Goal: Navigation & Orientation: Find specific page/section

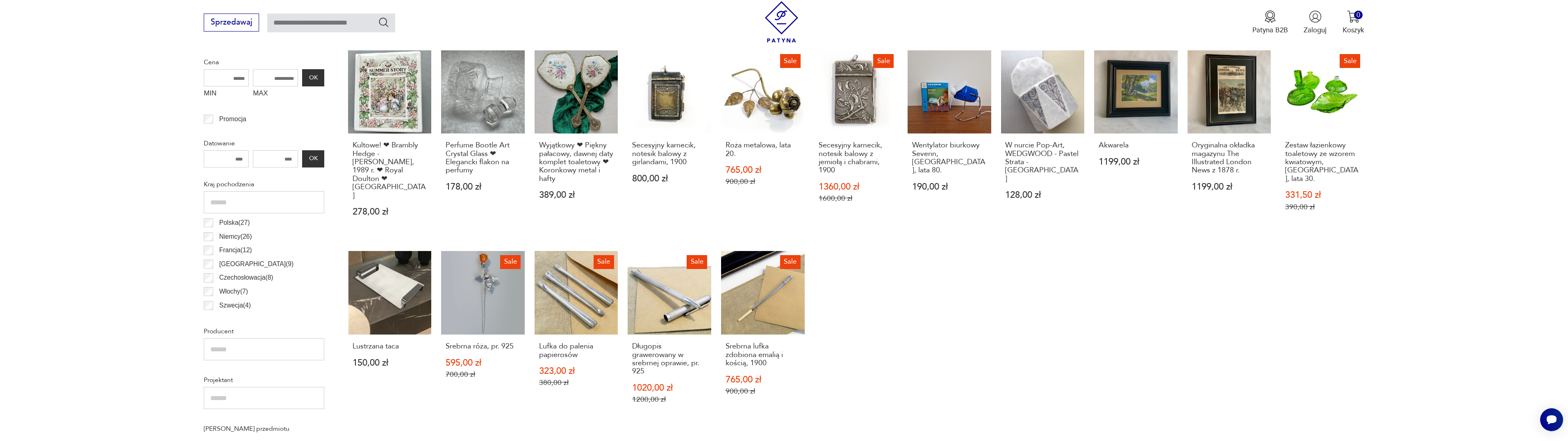
scroll to position [380, 0]
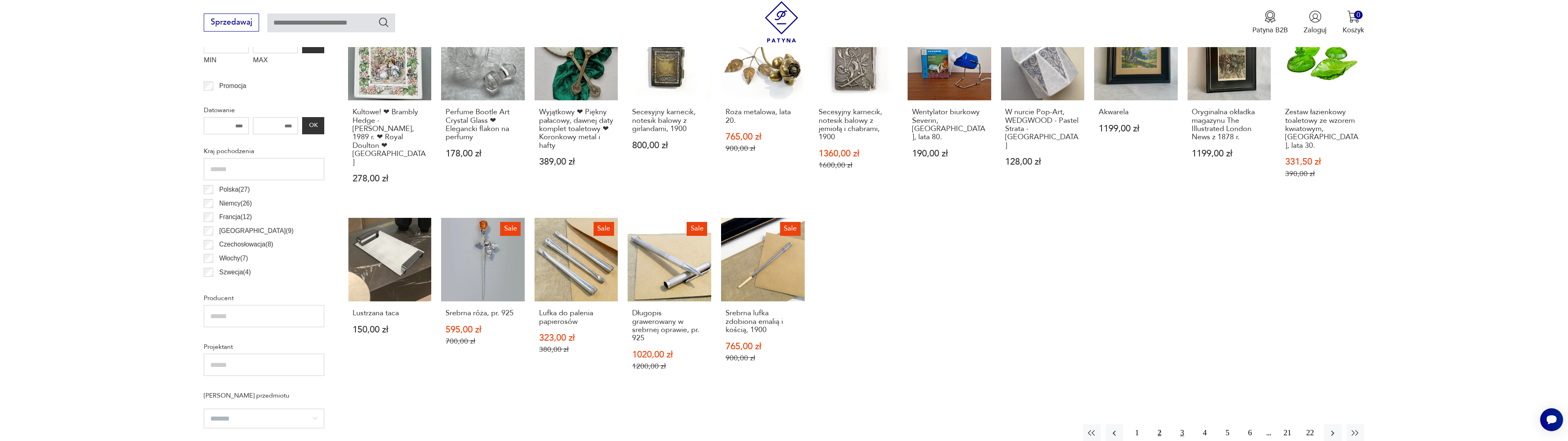
click at [1184, 425] on button "3" at bounding box center [1181, 433] width 18 height 18
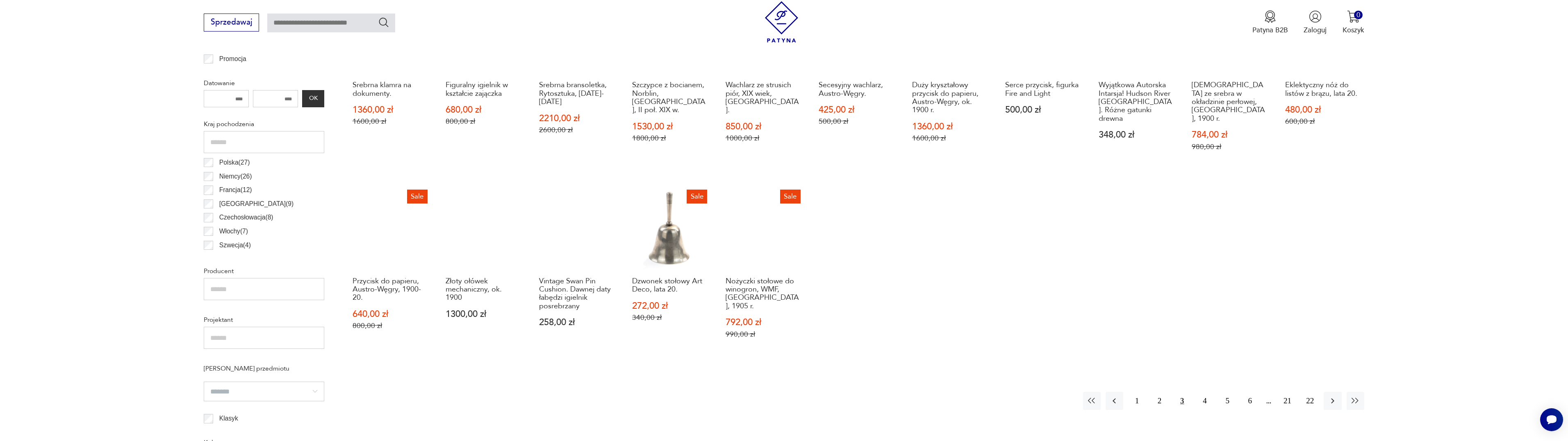
scroll to position [448, 0]
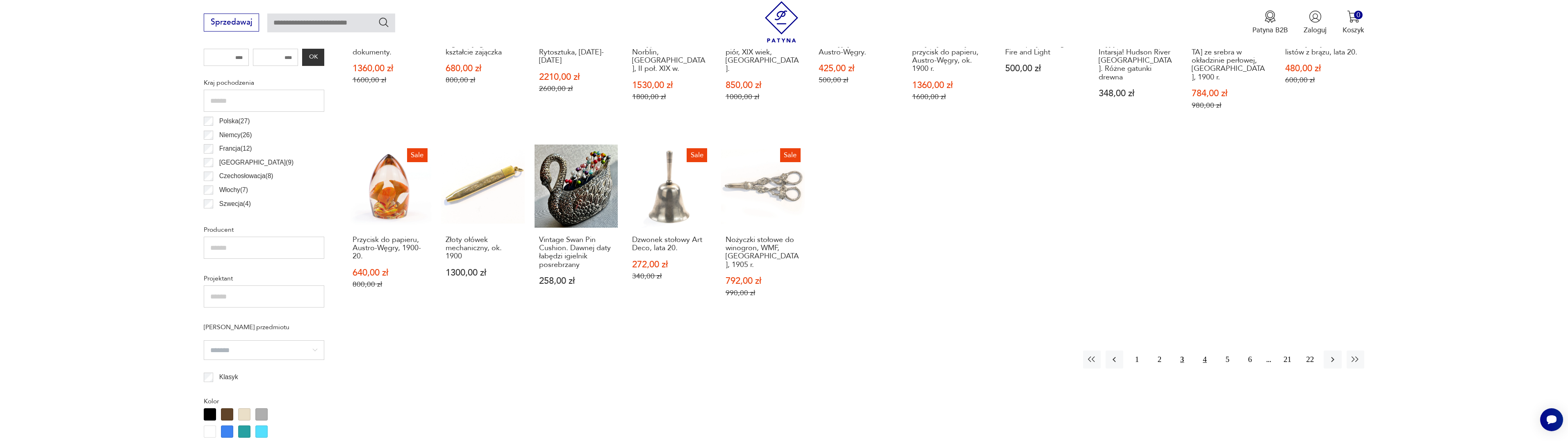
click at [1203, 350] on button "4" at bounding box center [1204, 359] width 18 height 18
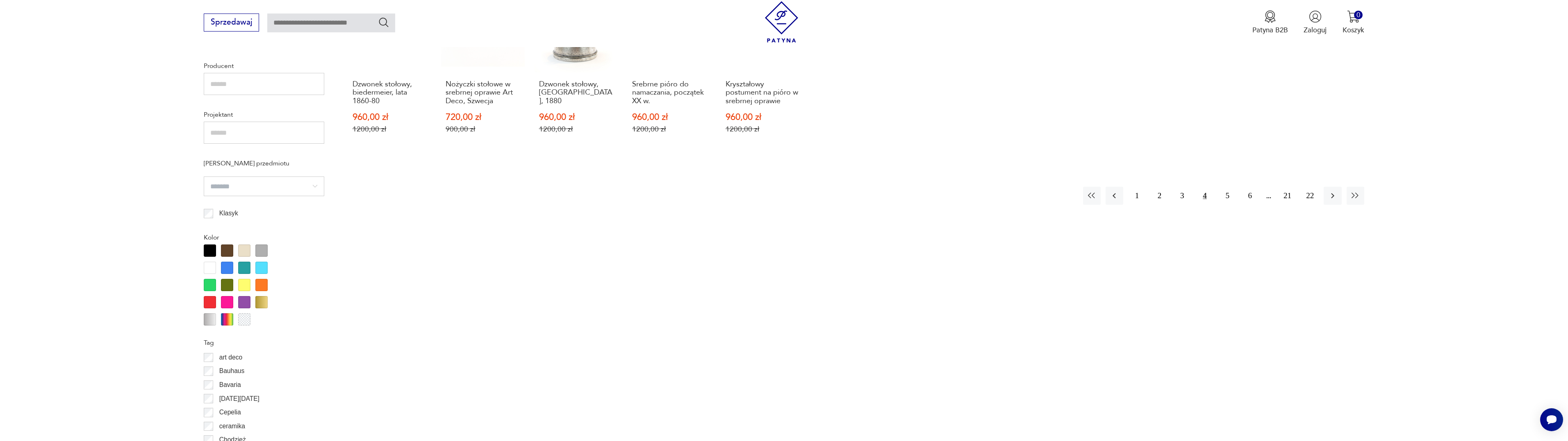
scroll to position [653, 0]
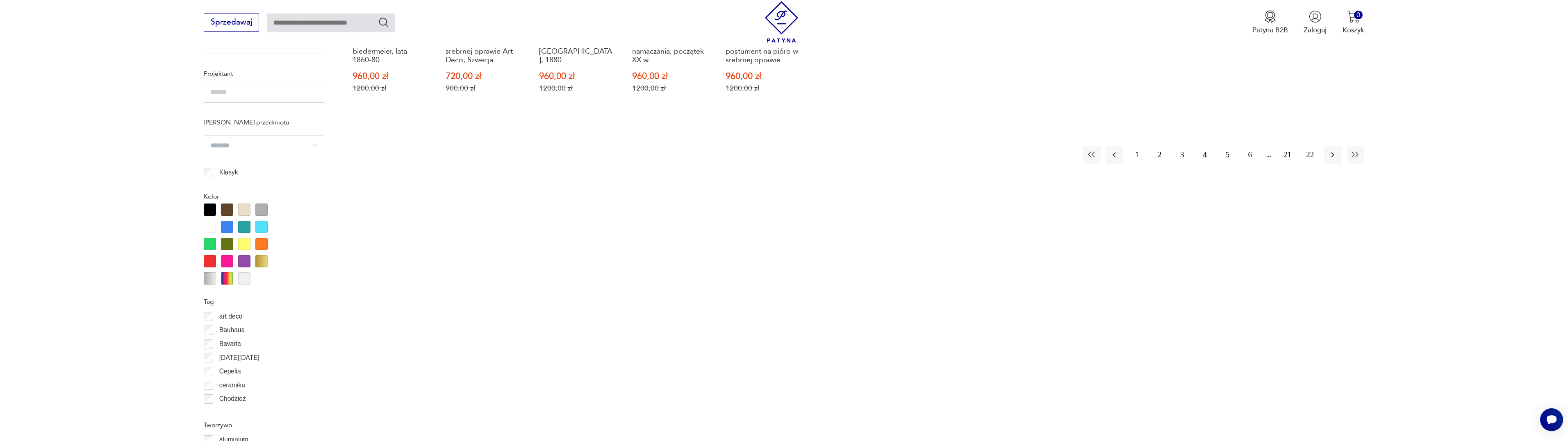
click at [1227, 146] on button "5" at bounding box center [1227, 155] width 18 height 18
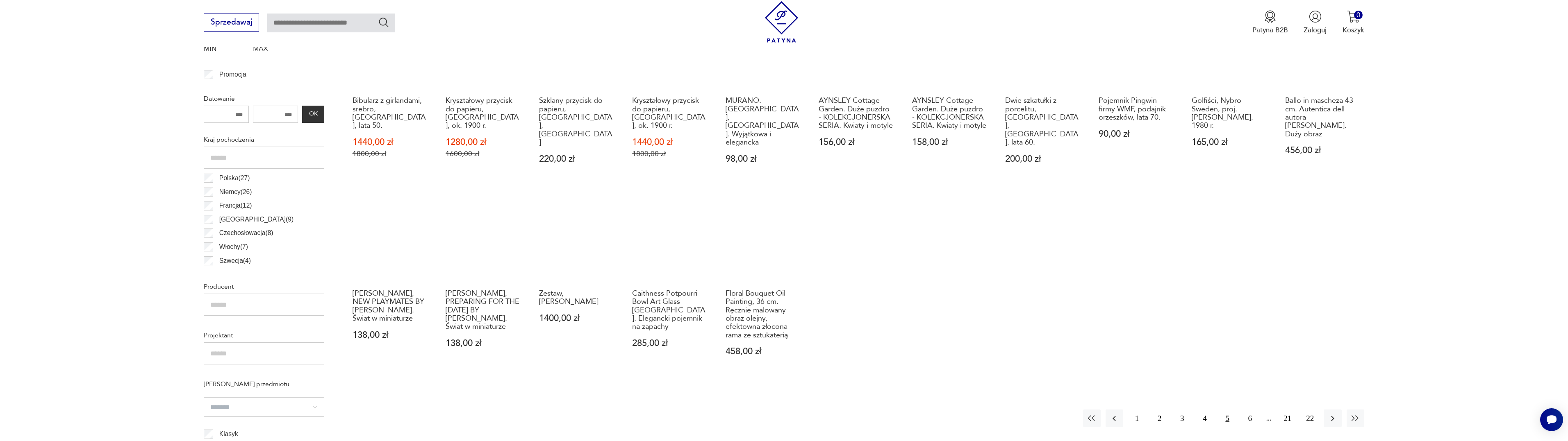
scroll to position [448, 0]
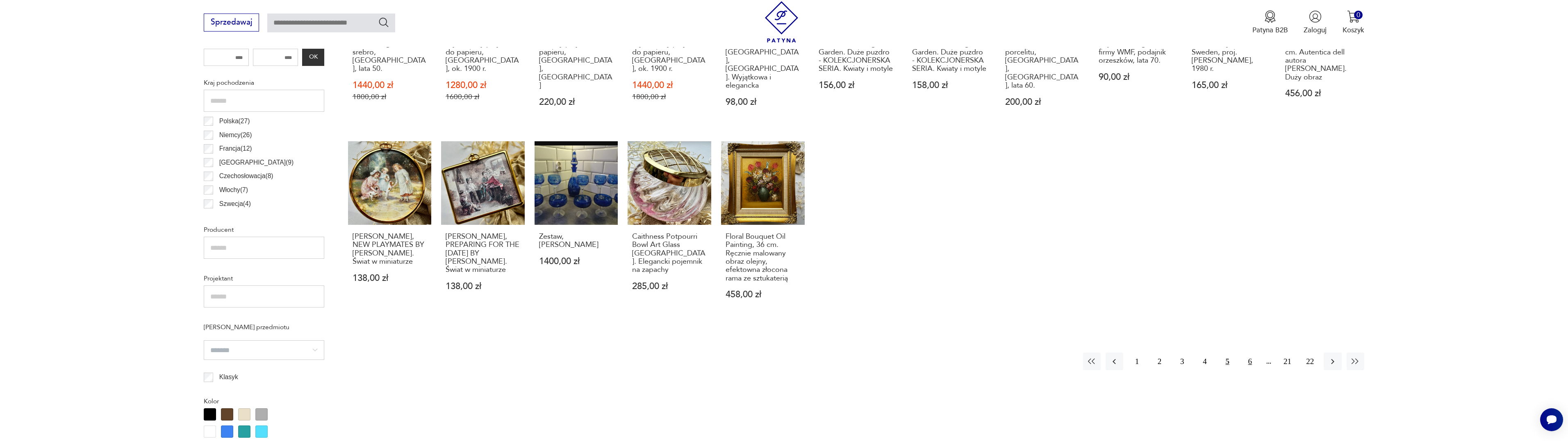
click at [1248, 353] on button "6" at bounding box center [1250, 361] width 18 height 18
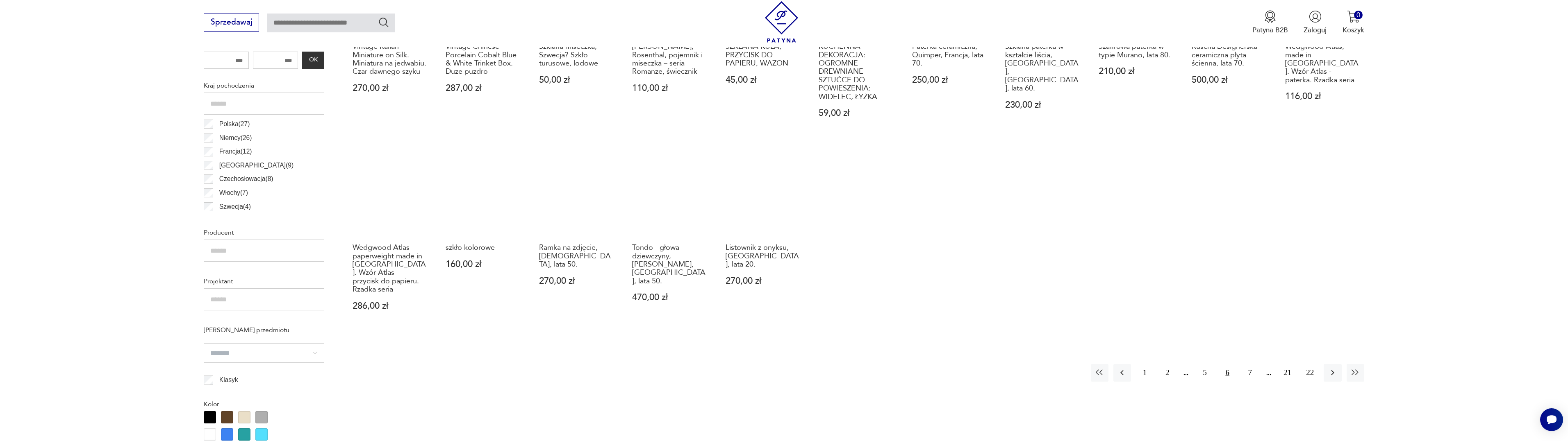
scroll to position [448, 0]
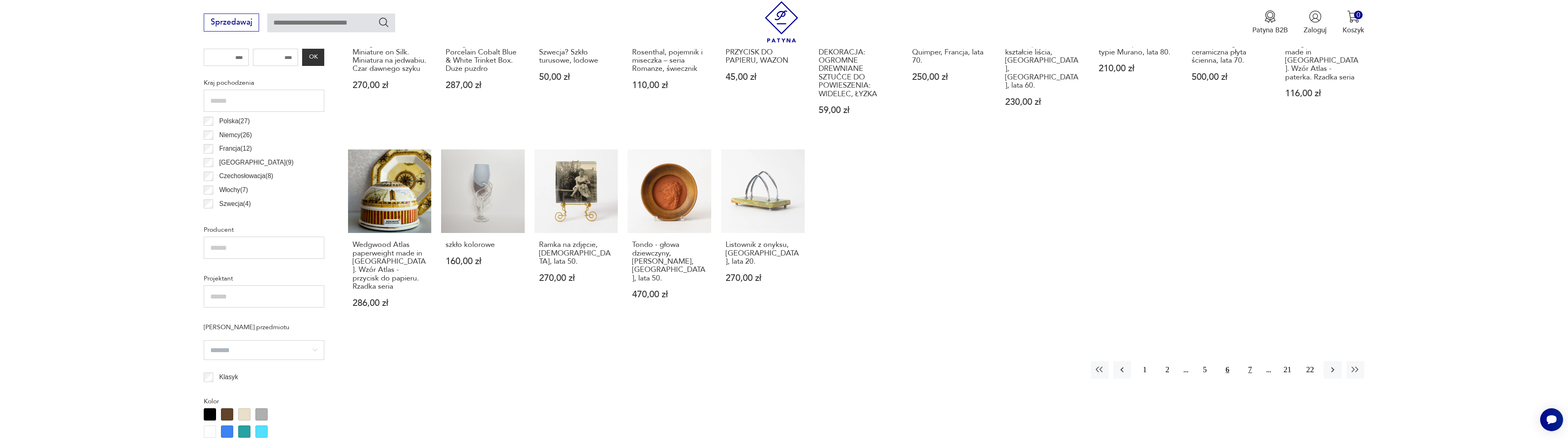
click at [1248, 362] on button "7" at bounding box center [1250, 370] width 18 height 18
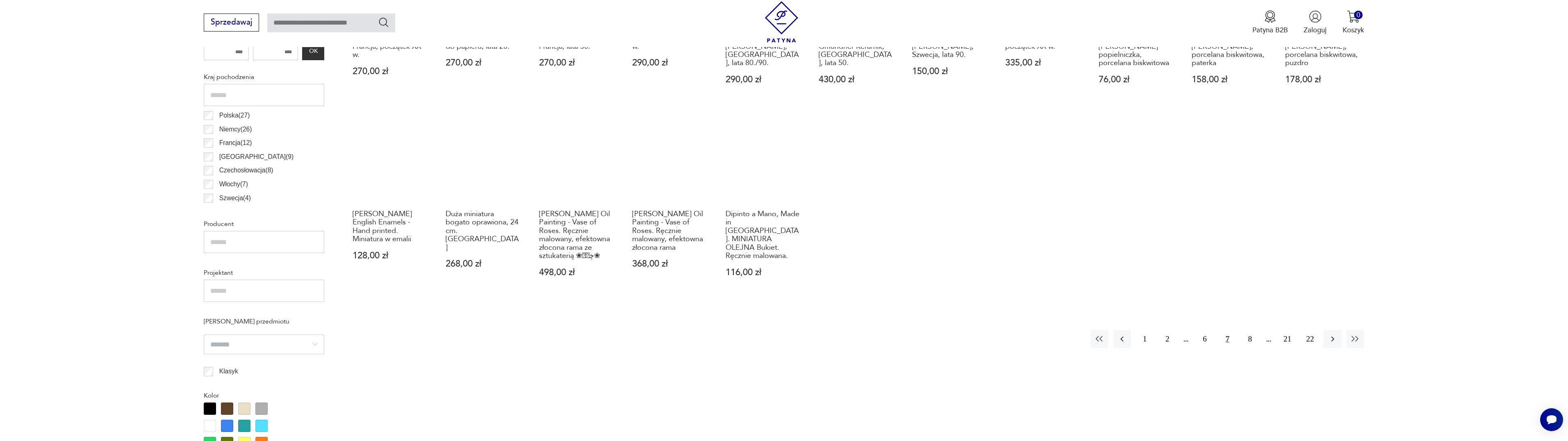
scroll to position [516, 0]
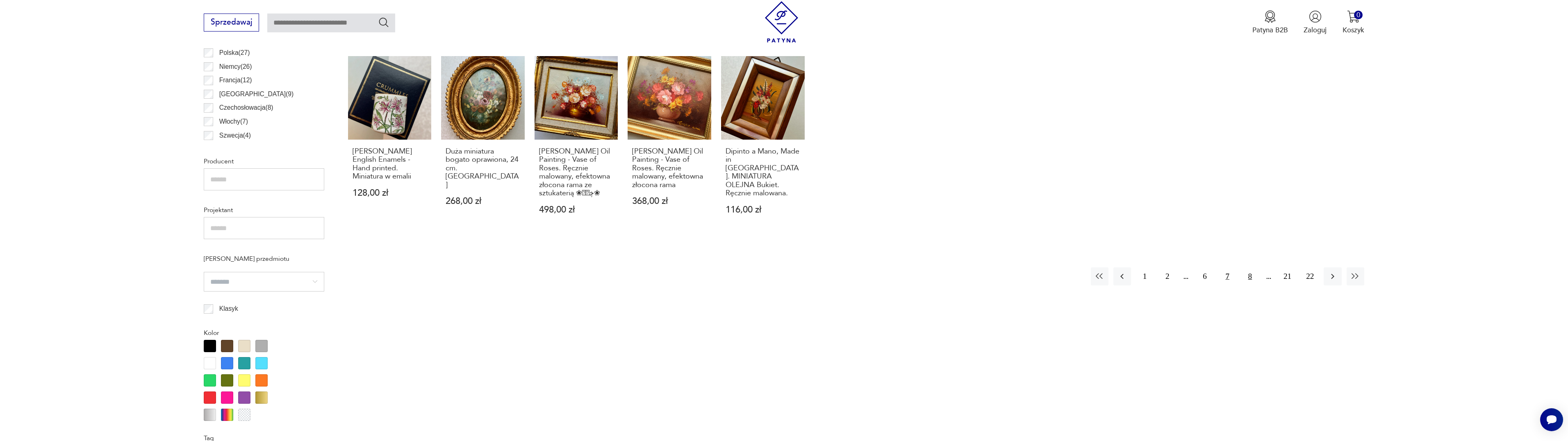
click at [1250, 268] on button "8" at bounding box center [1250, 276] width 18 height 18
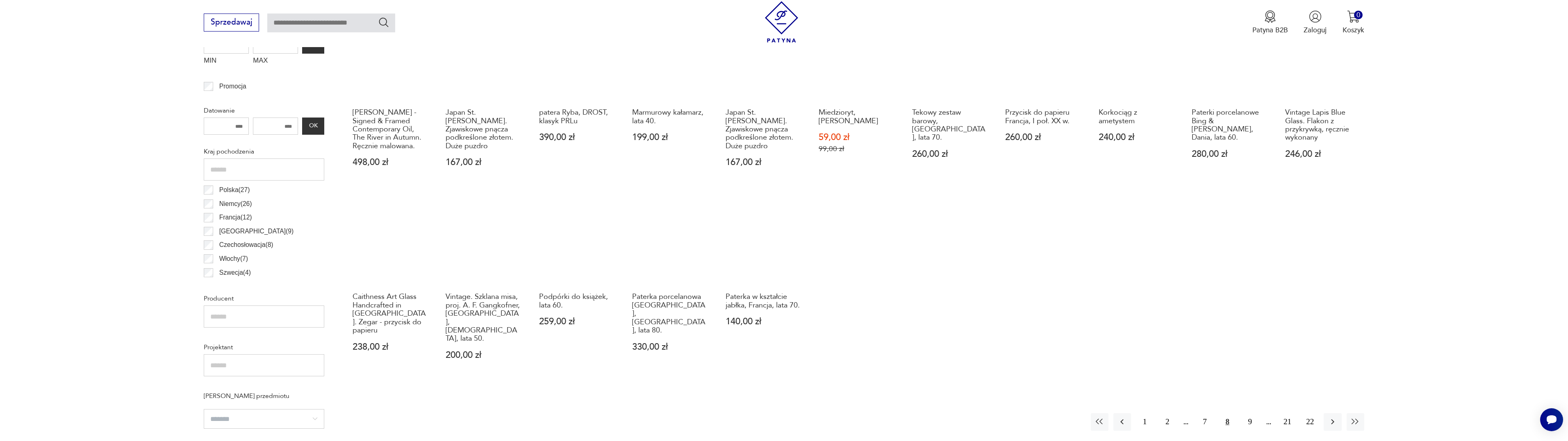
scroll to position [380, 0]
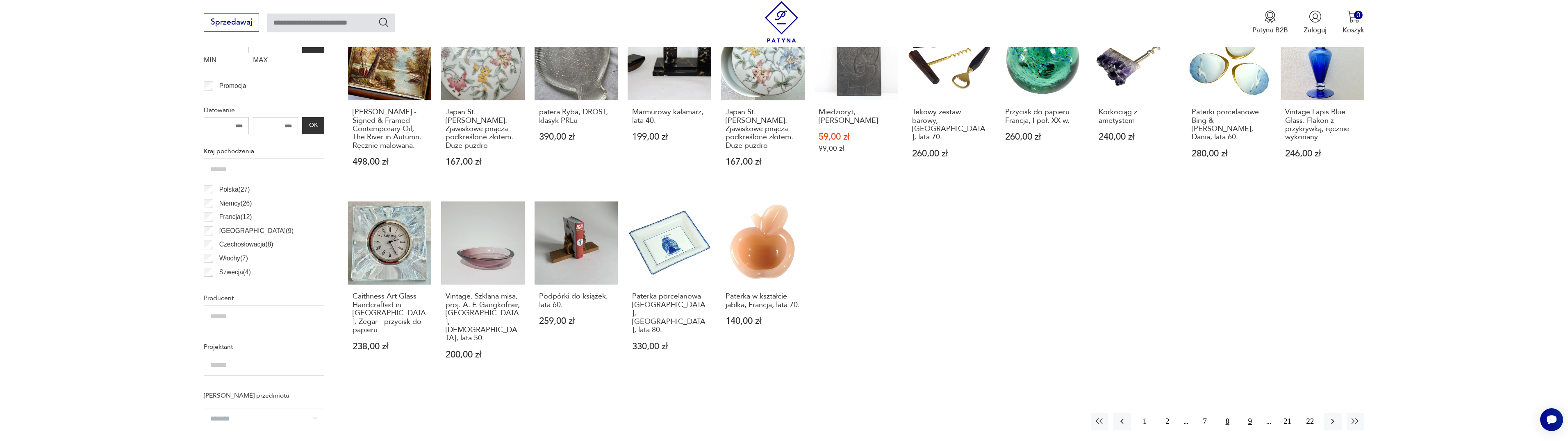
click at [1249, 413] on button "9" at bounding box center [1250, 422] width 18 height 18
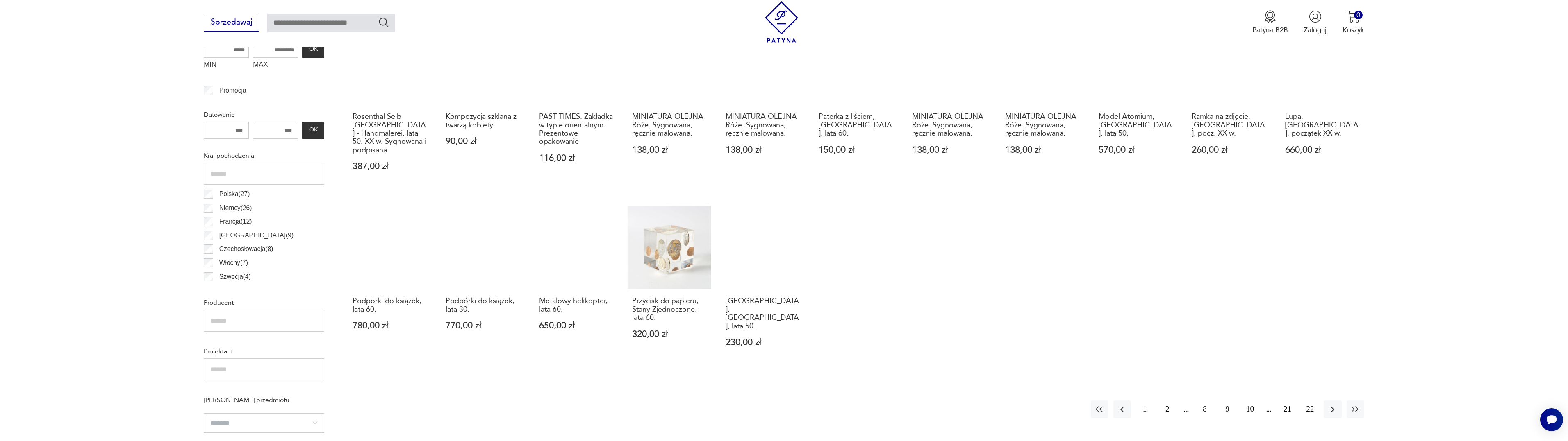
scroll to position [380, 0]
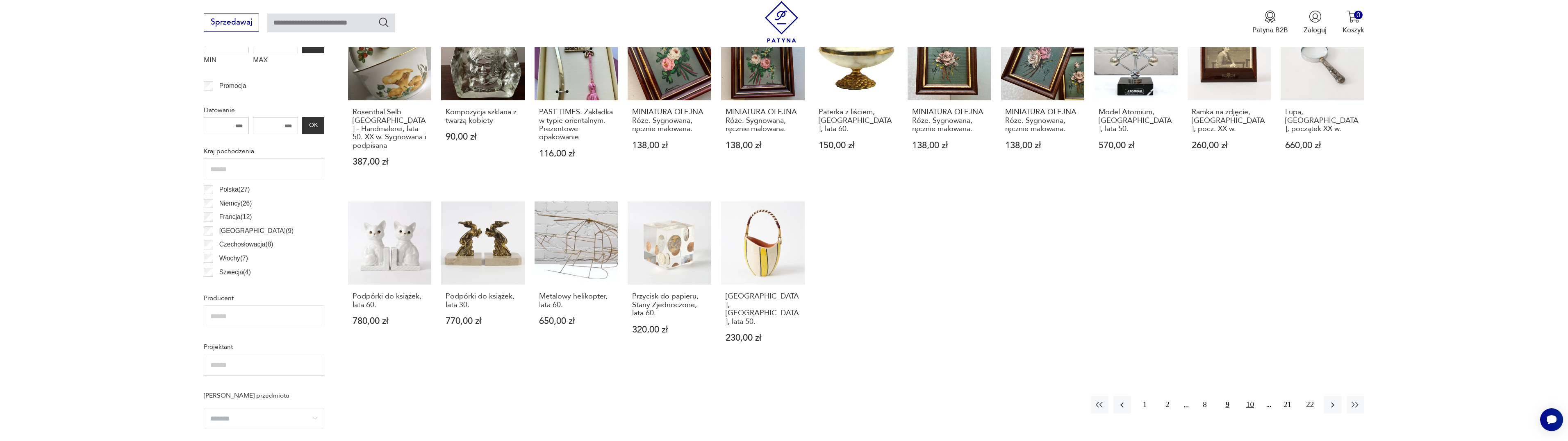
click at [1251, 398] on button "10" at bounding box center [1250, 405] width 18 height 18
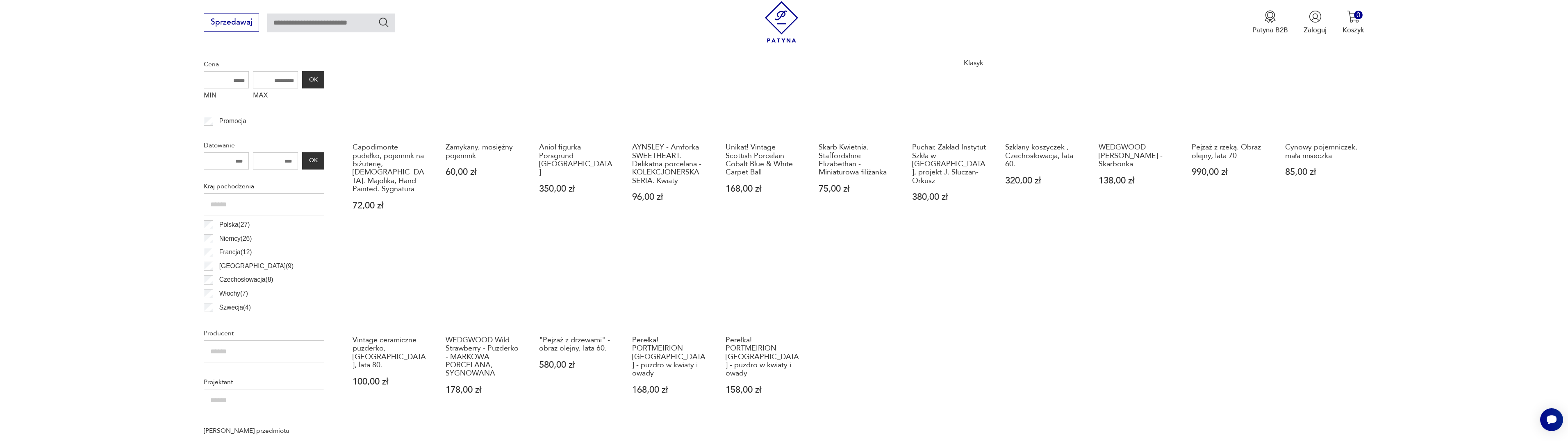
scroll to position [380, 0]
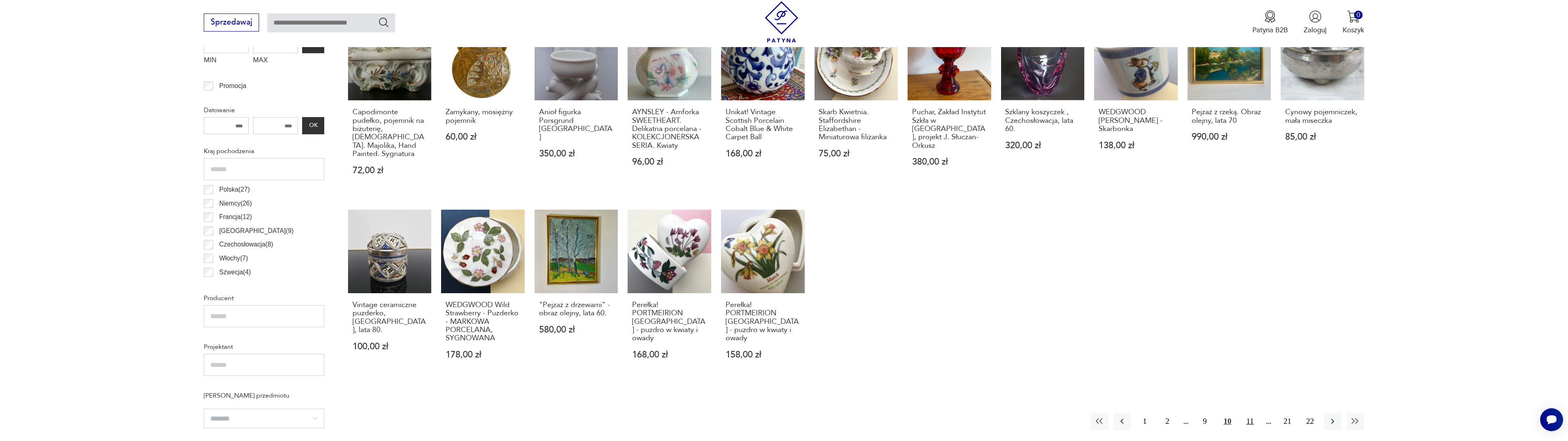
click at [1249, 413] on button "11" at bounding box center [1250, 422] width 18 height 18
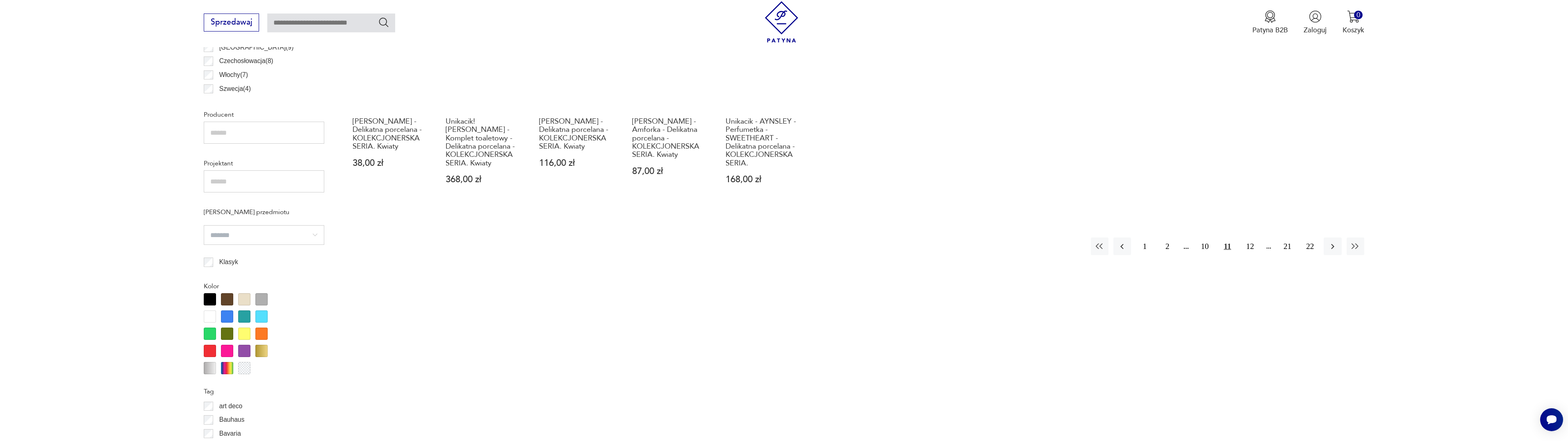
scroll to position [585, 0]
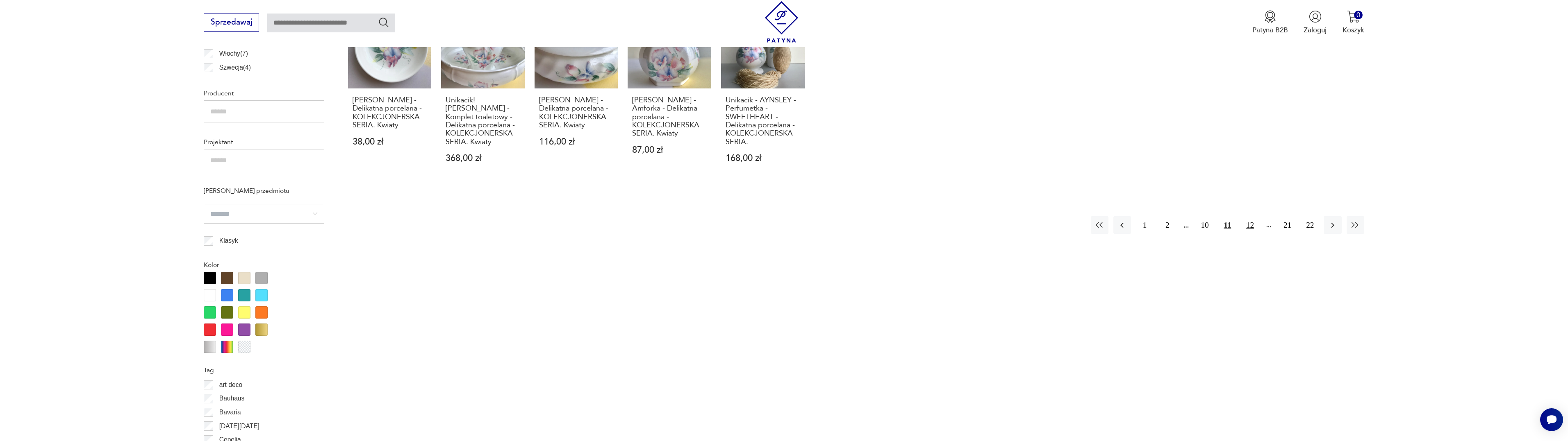
click at [1251, 227] on button "12" at bounding box center [1250, 225] width 18 height 18
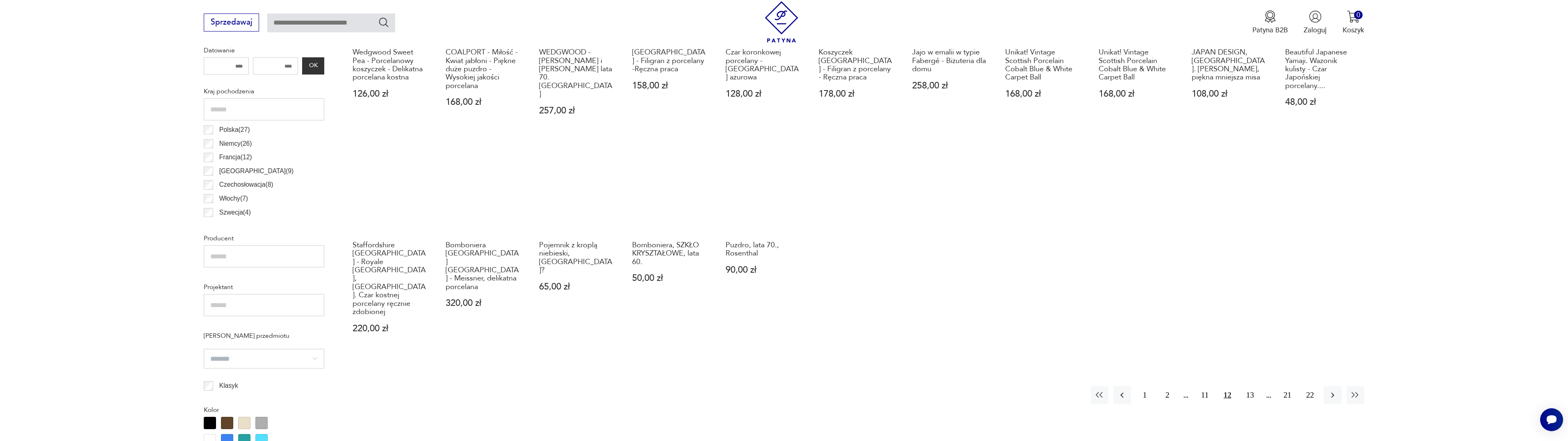
scroll to position [448, 0]
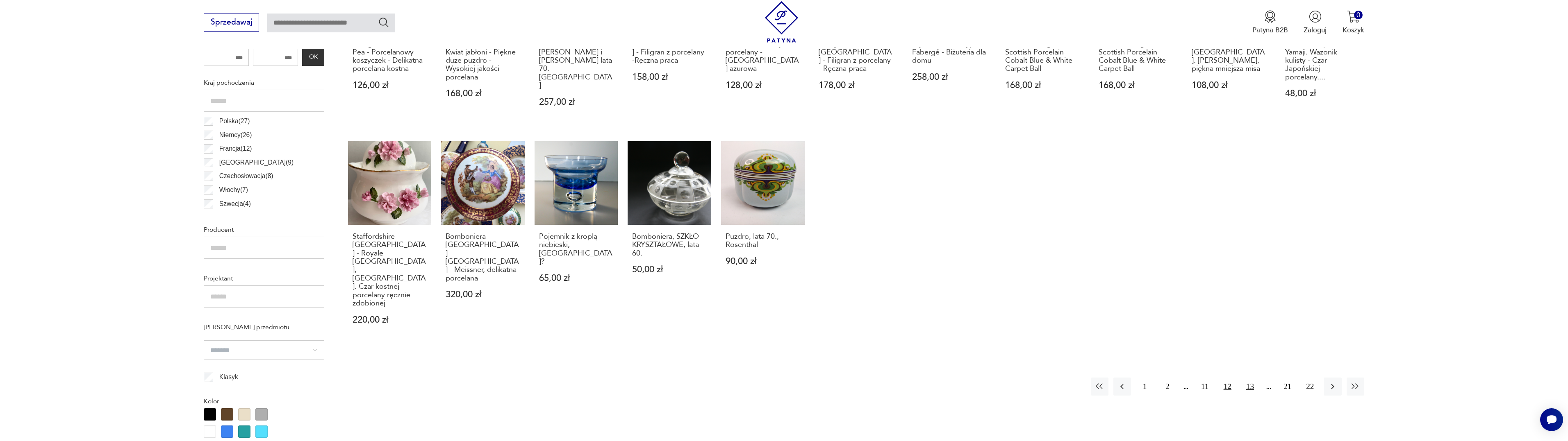
click at [1251, 378] on button "13" at bounding box center [1250, 386] width 18 height 18
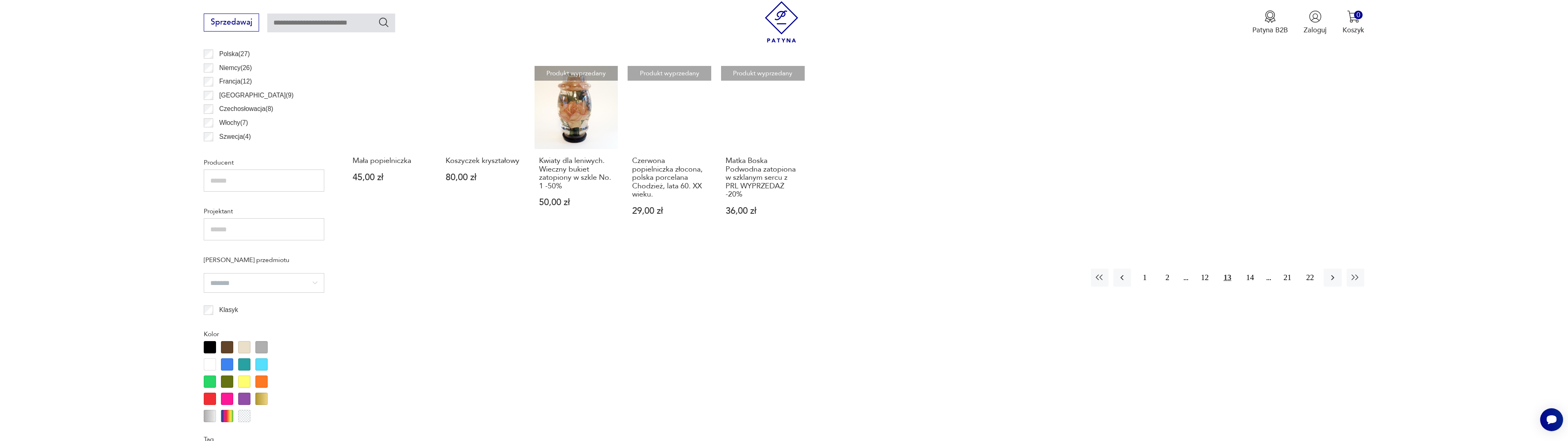
scroll to position [516, 0]
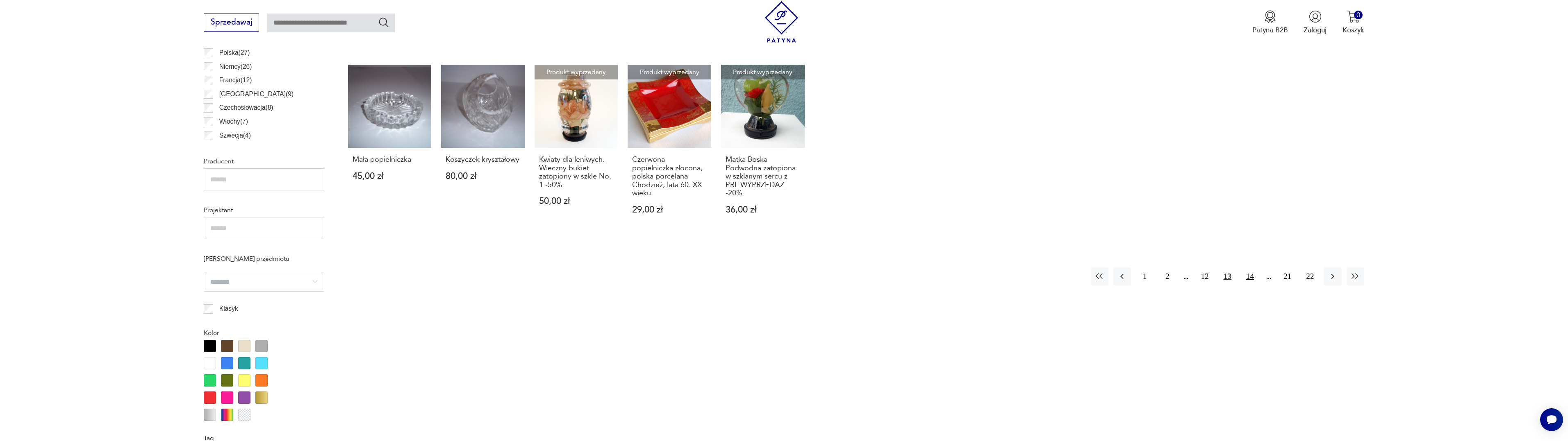
click at [1249, 277] on button "14" at bounding box center [1250, 276] width 18 height 18
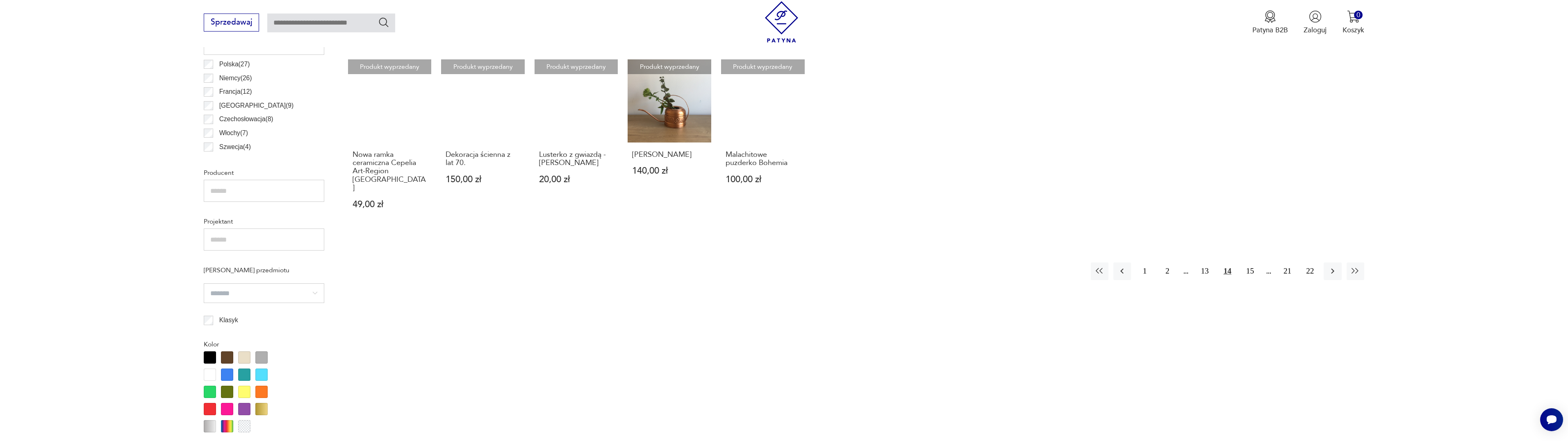
scroll to position [516, 0]
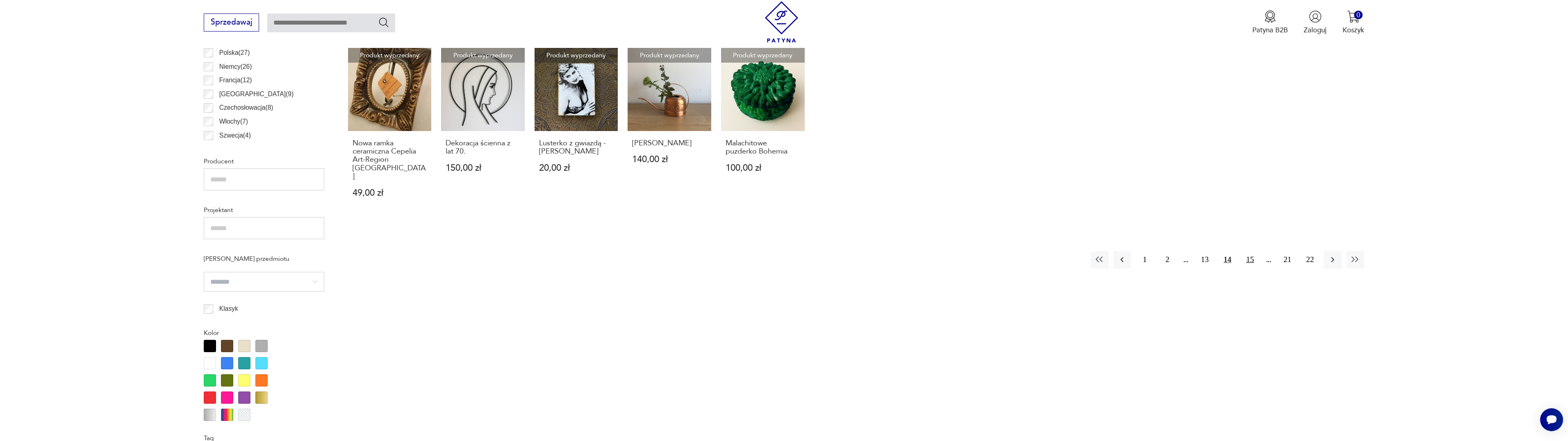
click at [1251, 251] on button "15" at bounding box center [1250, 260] width 18 height 18
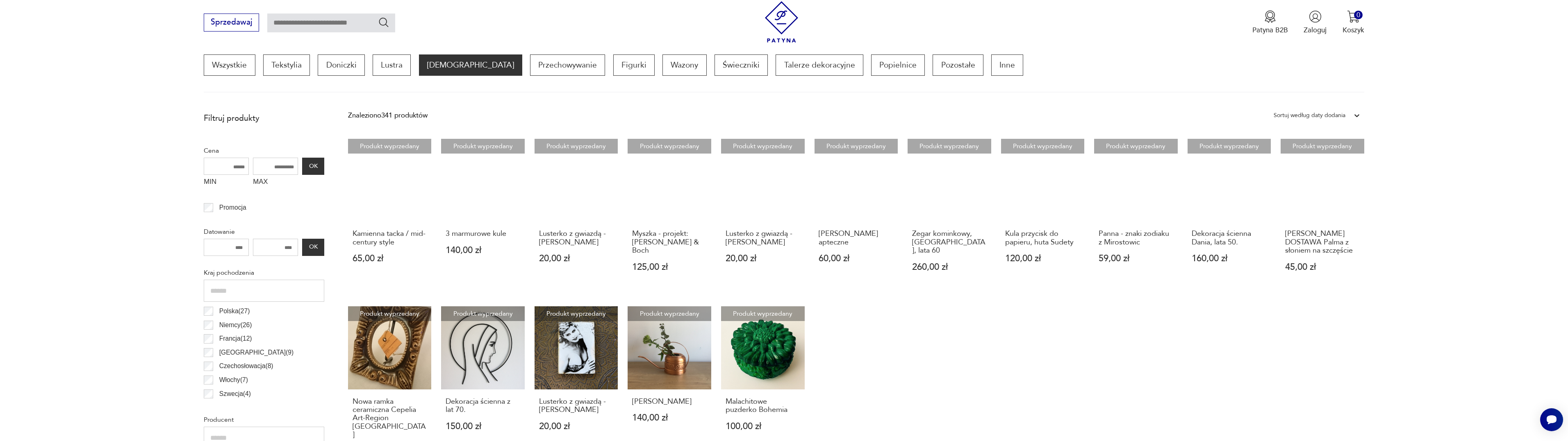
scroll to position [243, 0]
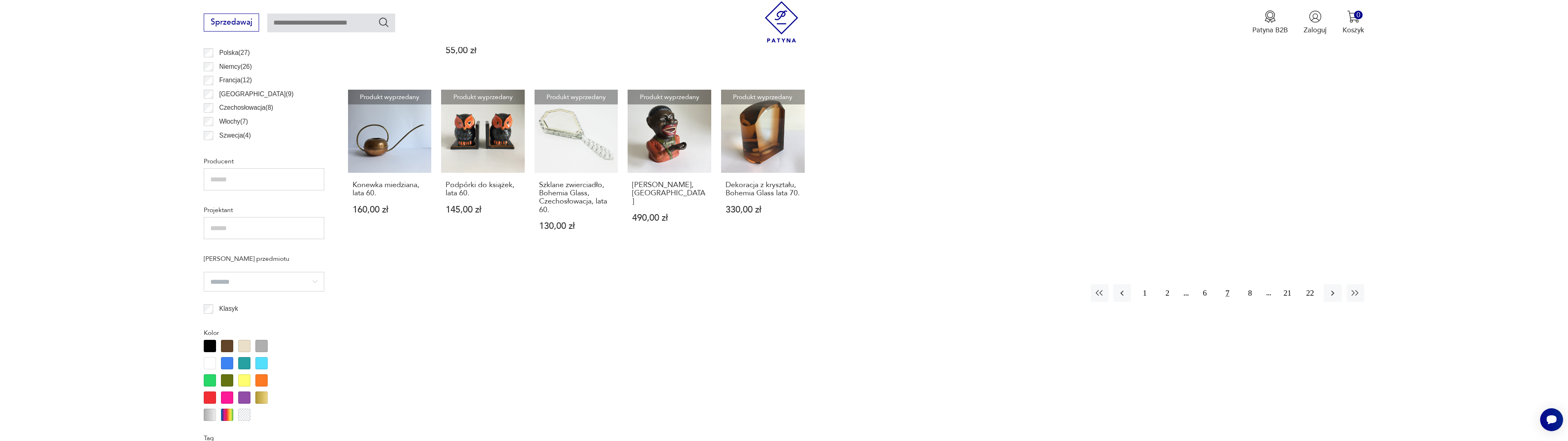
scroll to position [448, 0]
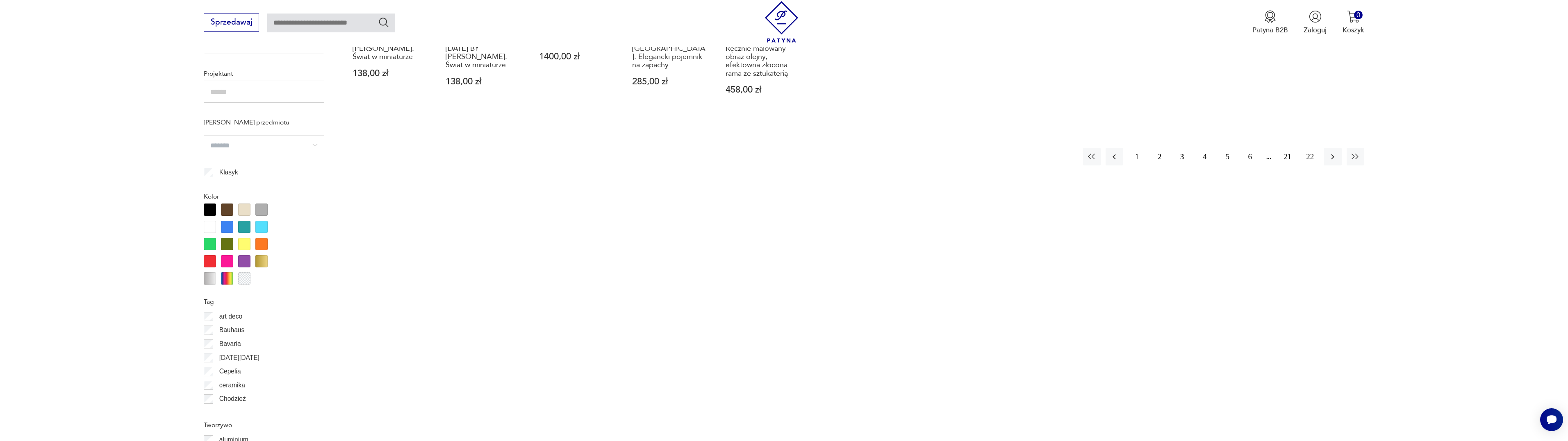
scroll to position [448, 0]
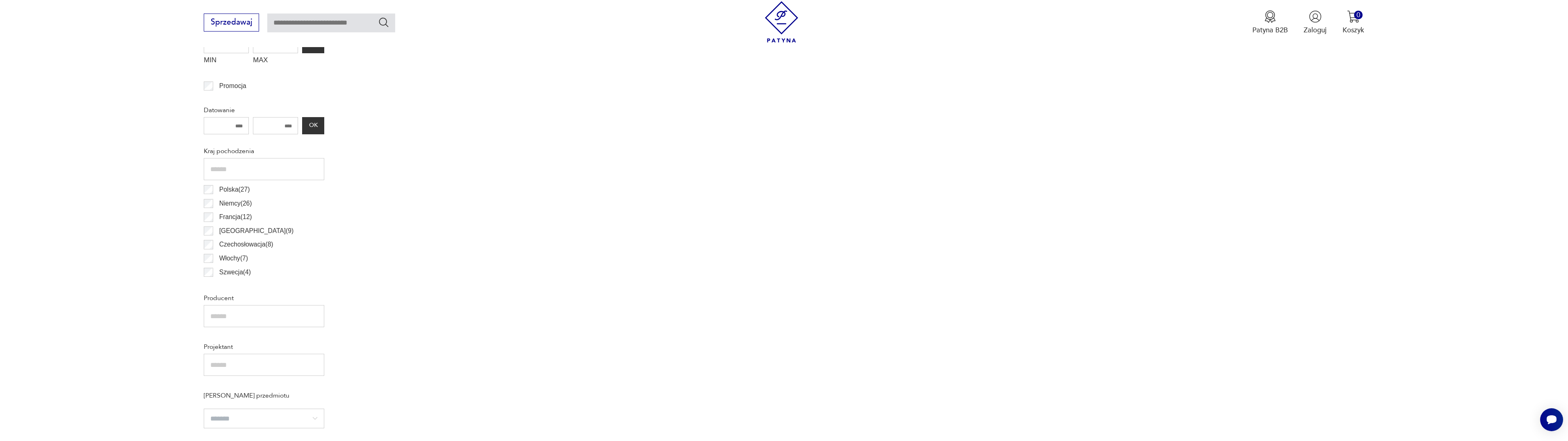
scroll to position [516, 0]
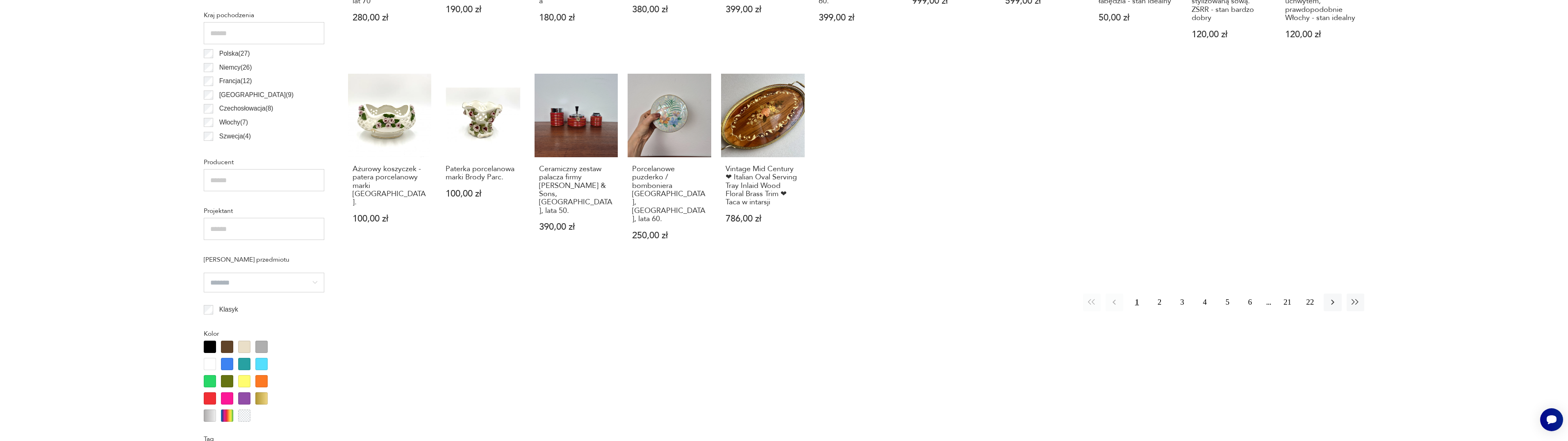
scroll to position [27, 0]
